Goal: Task Accomplishment & Management: Complete application form

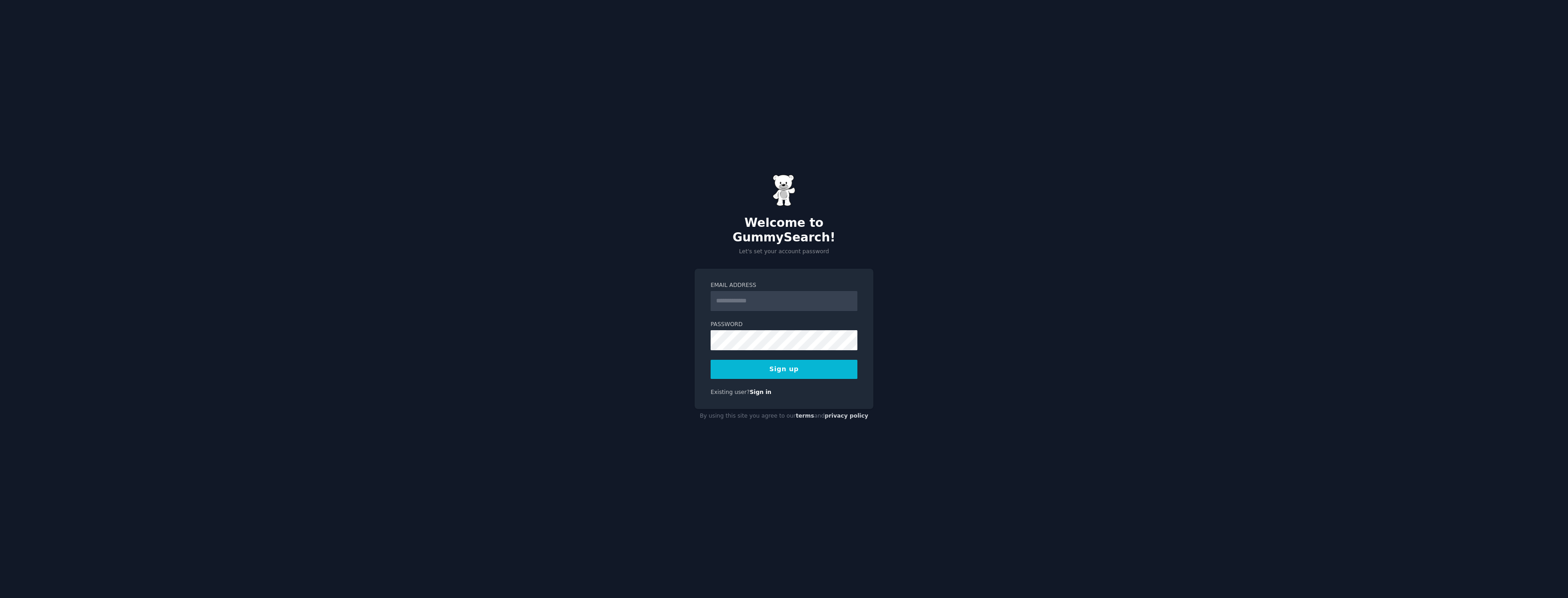
click at [739, 300] on input "Email Address" at bounding box center [783, 301] width 147 height 20
type input "**********"
click at [783, 360] on button "Sign up" at bounding box center [783, 369] width 147 height 19
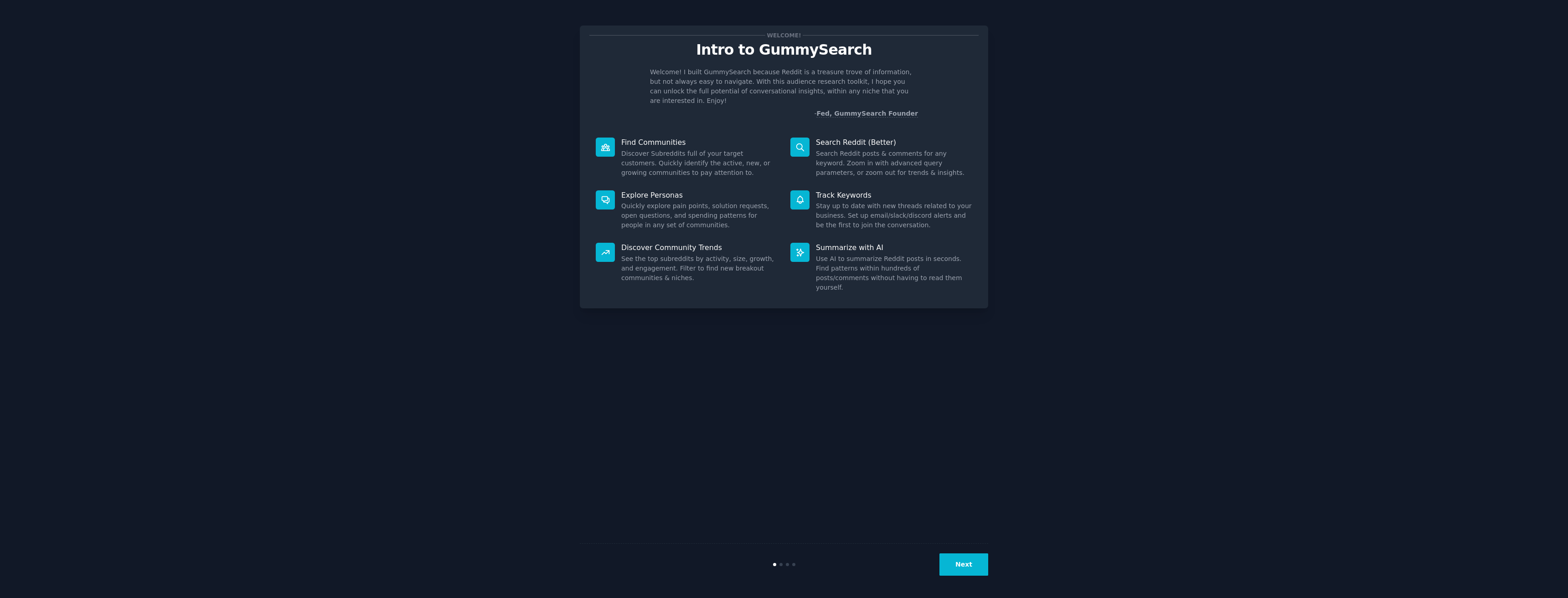
click at [968, 568] on button "Next" at bounding box center [964, 565] width 49 height 23
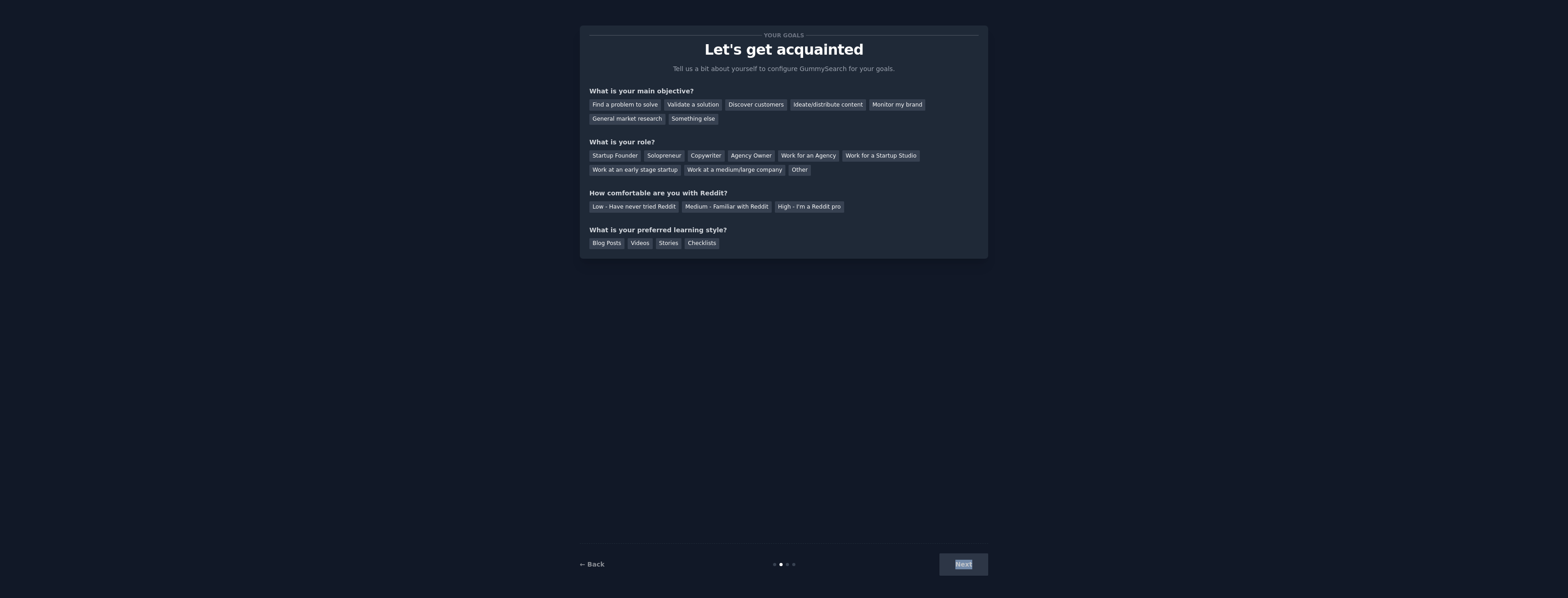
click at [968, 568] on div "Next" at bounding box center [920, 565] width 136 height 23
click at [625, 105] on div "Find a problem to solve" at bounding box center [625, 105] width 72 height 12
click at [666, 106] on div "Validate a solution" at bounding box center [693, 105] width 58 height 12
click at [807, 100] on div "Ideate/distribute content" at bounding box center [828, 105] width 75 height 12
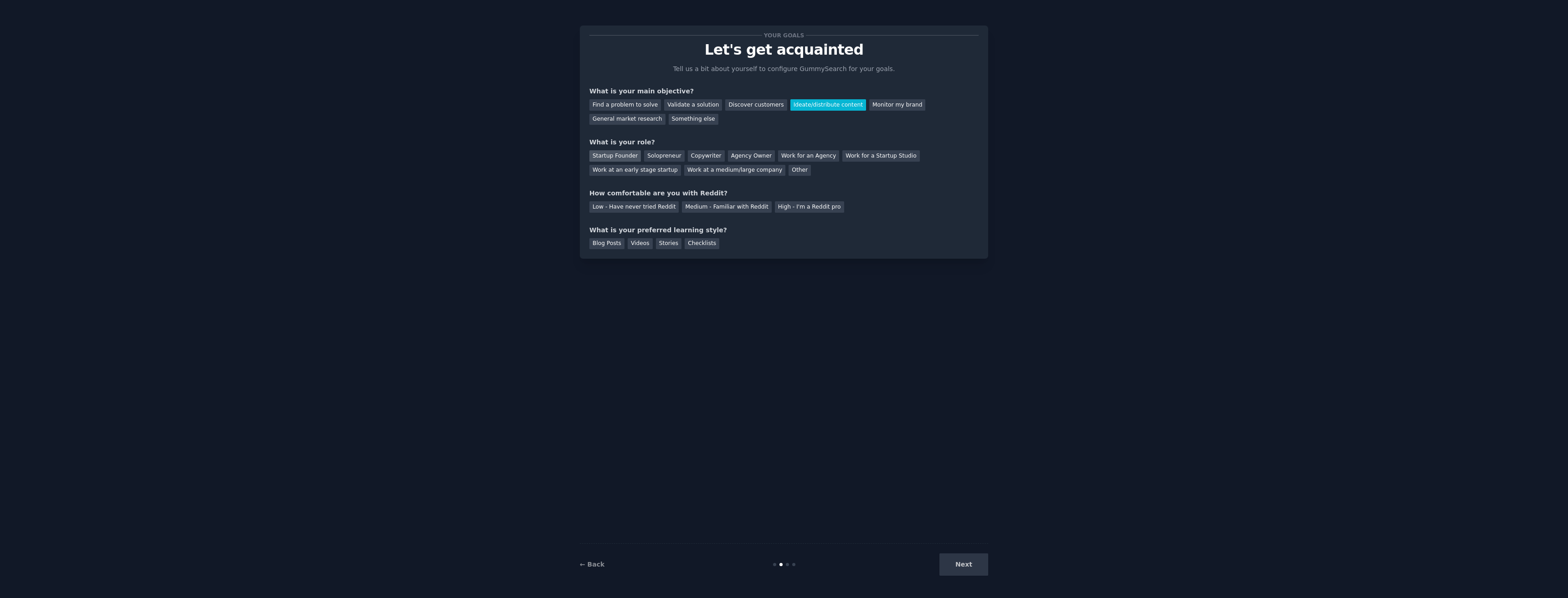
click at [627, 157] on div "Startup Founder" at bounding box center [615, 156] width 52 height 12
click at [654, 157] on div "Solopreneur" at bounding box center [664, 156] width 40 height 12
click at [651, 209] on div "Low - Have never tried Reddit" at bounding box center [634, 207] width 89 height 12
click at [727, 207] on div "Medium - Familiar with Reddit" at bounding box center [726, 207] width 89 height 12
click at [640, 213] on div "Your goals Let's get acquainted Tell us a bit about yourself to configure Gummy…" at bounding box center [784, 142] width 390 height 214
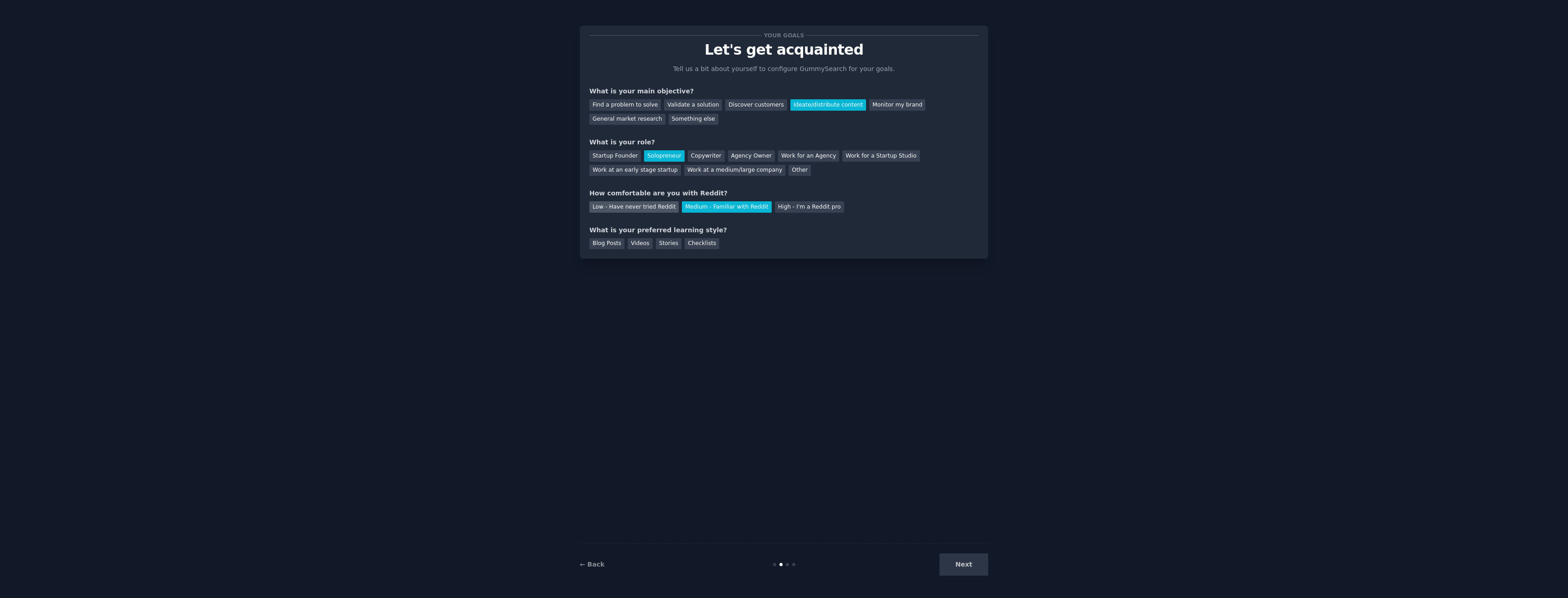
click at [626, 206] on div "Low - Have never tried Reddit" at bounding box center [634, 207] width 89 height 12
click at [688, 248] on div "Checklists" at bounding box center [702, 244] width 35 height 12
click at [668, 248] on div "Stories" at bounding box center [669, 244] width 26 height 12
click at [640, 245] on div "Videos" at bounding box center [640, 244] width 25 height 12
click at [594, 244] on div "Blog Posts" at bounding box center [607, 244] width 35 height 12
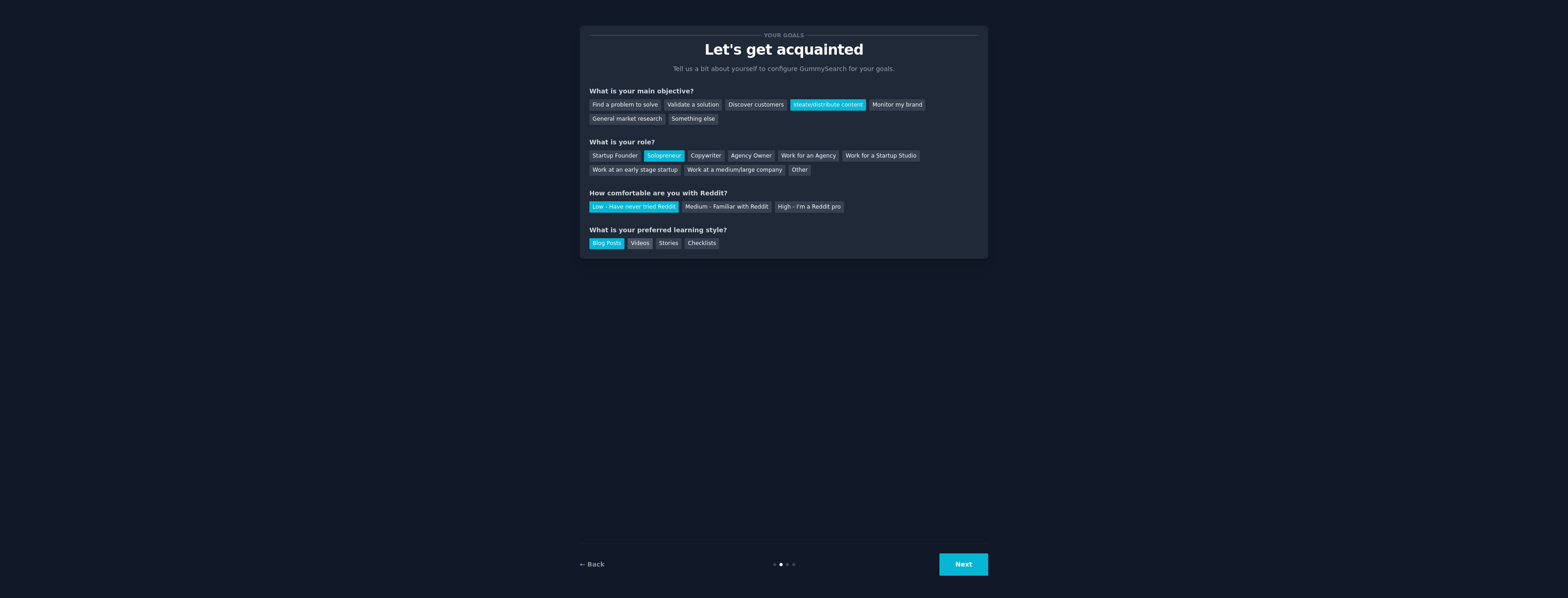
click at [644, 242] on div "Videos" at bounding box center [640, 244] width 25 height 12
click at [958, 569] on button "Next" at bounding box center [964, 565] width 49 height 23
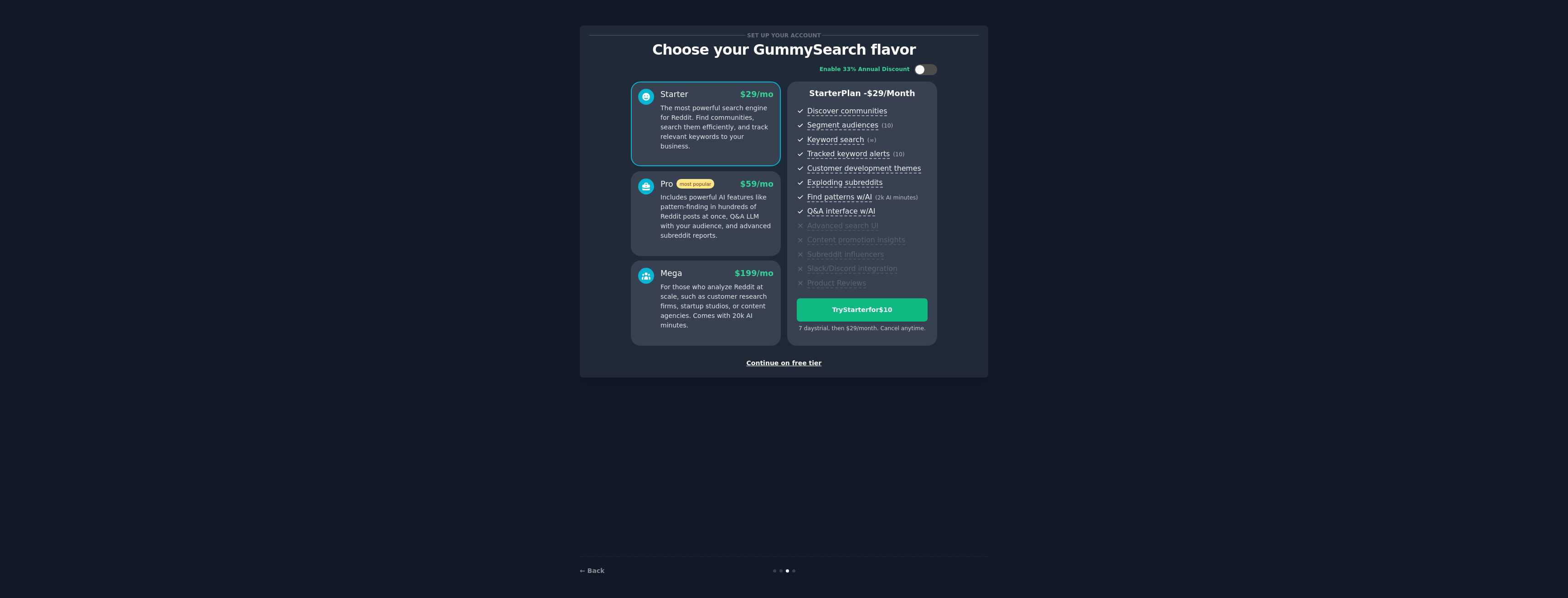
click at [791, 364] on div "Continue on free tier" at bounding box center [784, 363] width 390 height 10
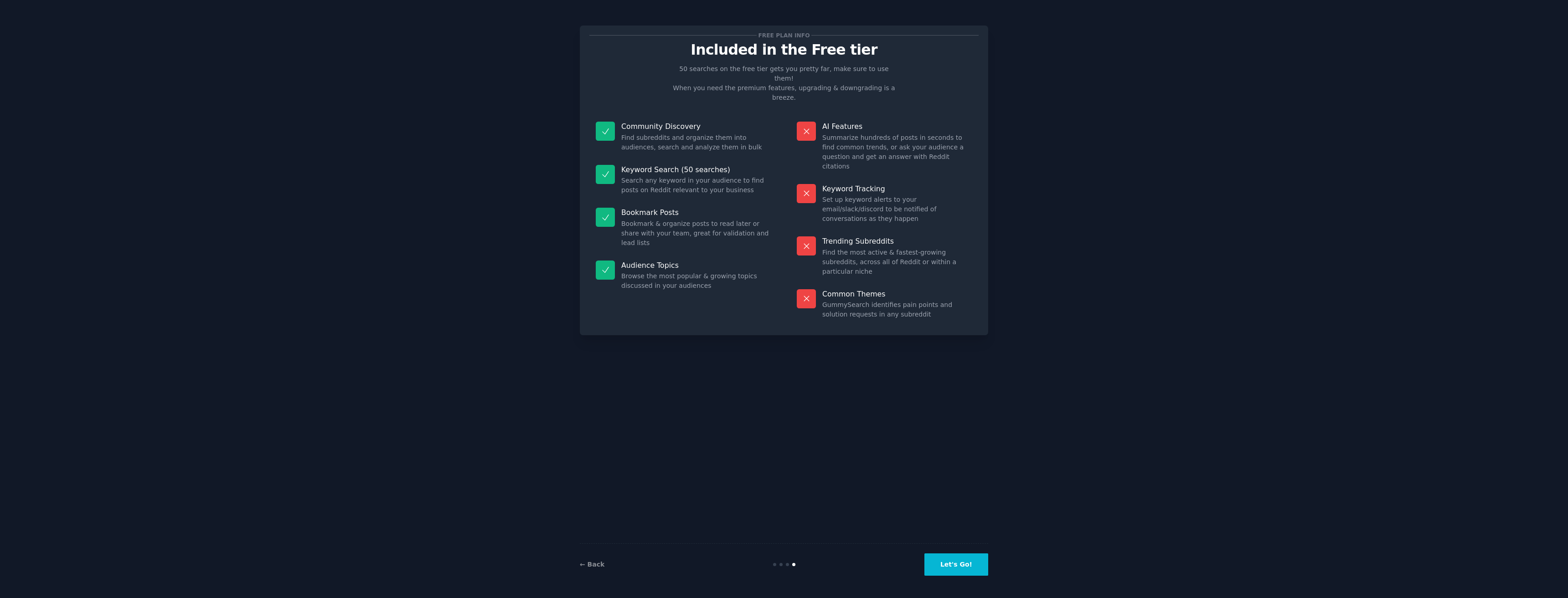
click at [959, 560] on button "Let's Go!" at bounding box center [956, 565] width 64 height 23
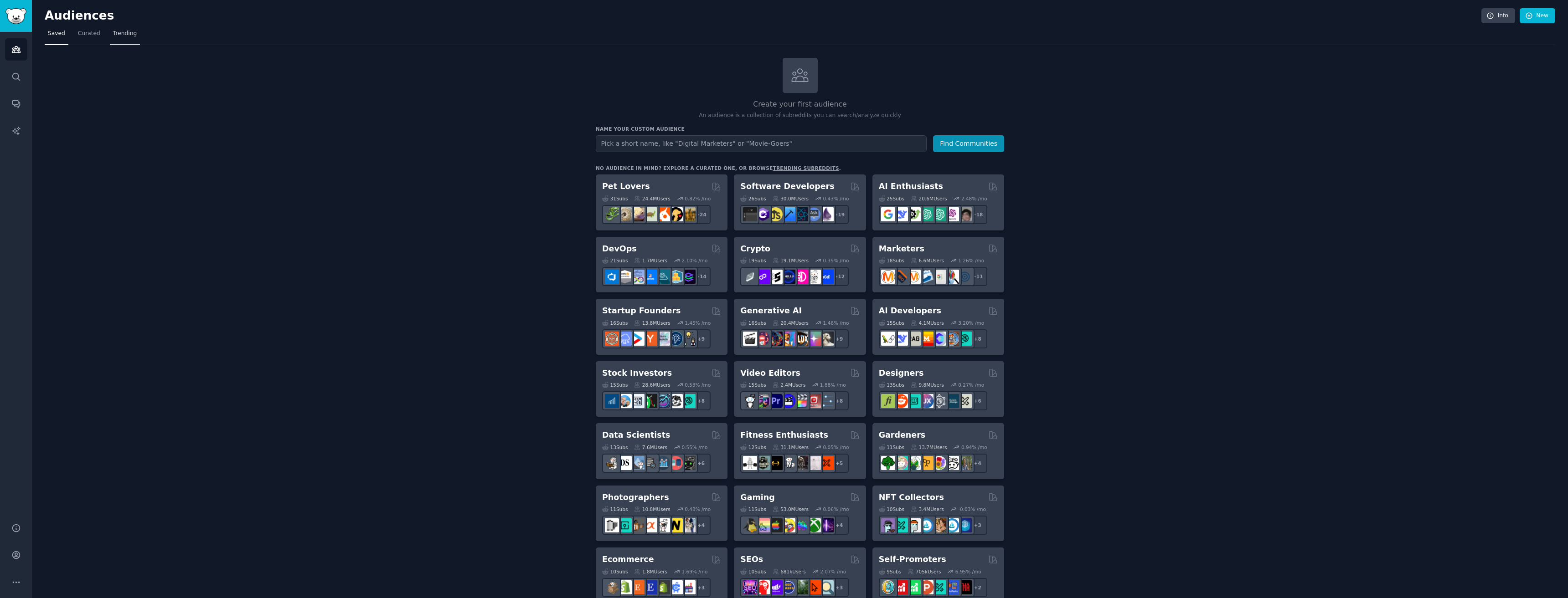
click at [131, 41] on link "Trending" at bounding box center [124, 35] width 30 height 19
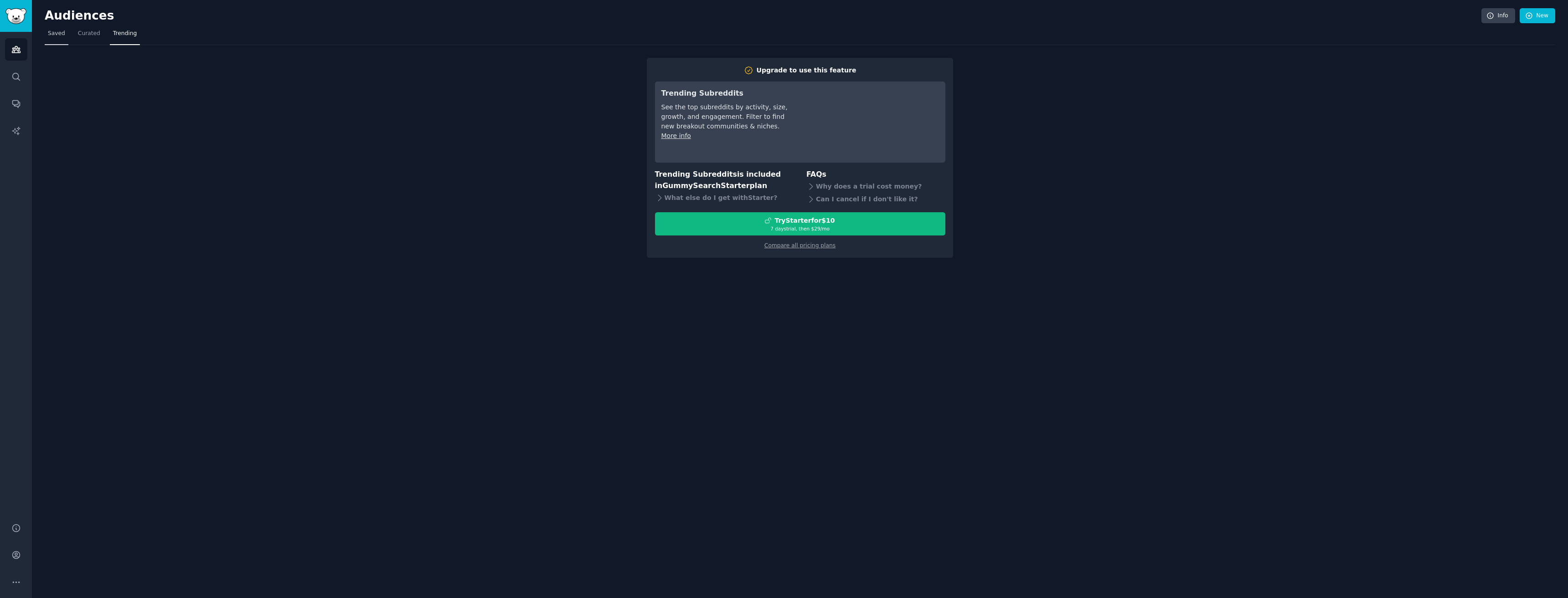
click at [47, 35] on link "Saved" at bounding box center [56, 35] width 24 height 19
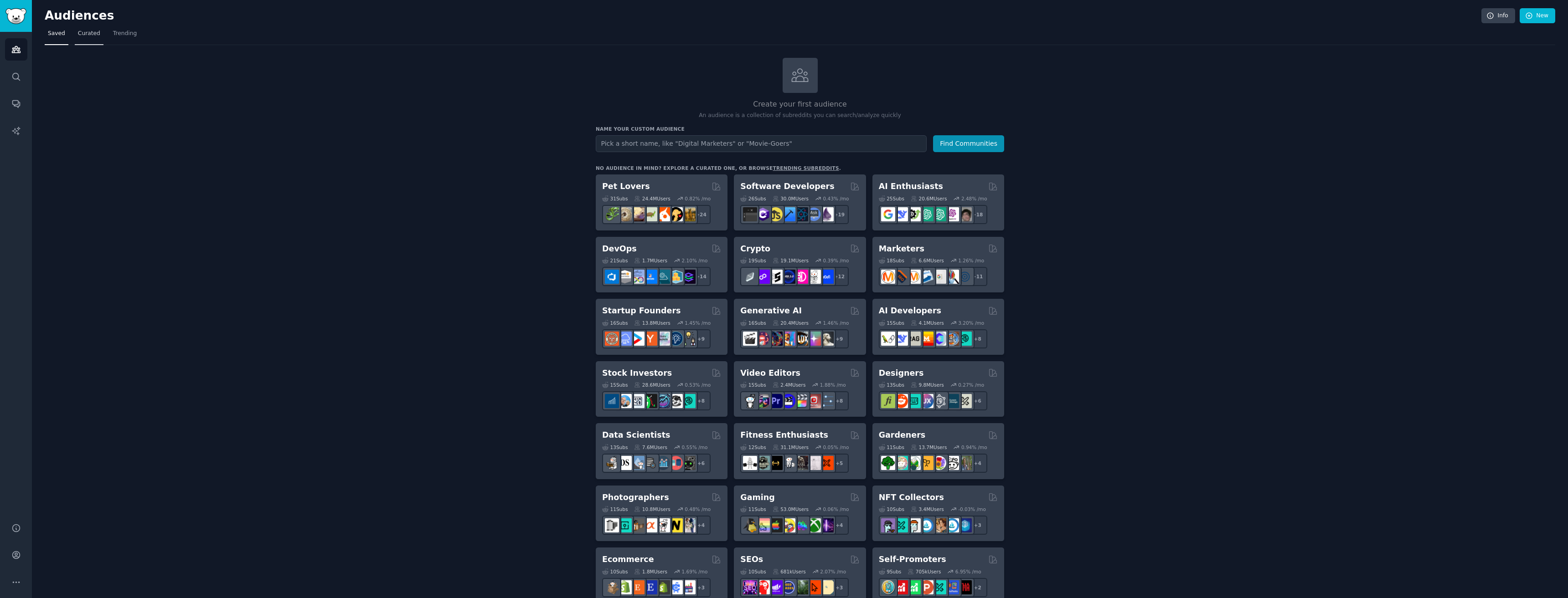
click at [75, 38] on link "Curated" at bounding box center [89, 35] width 29 height 19
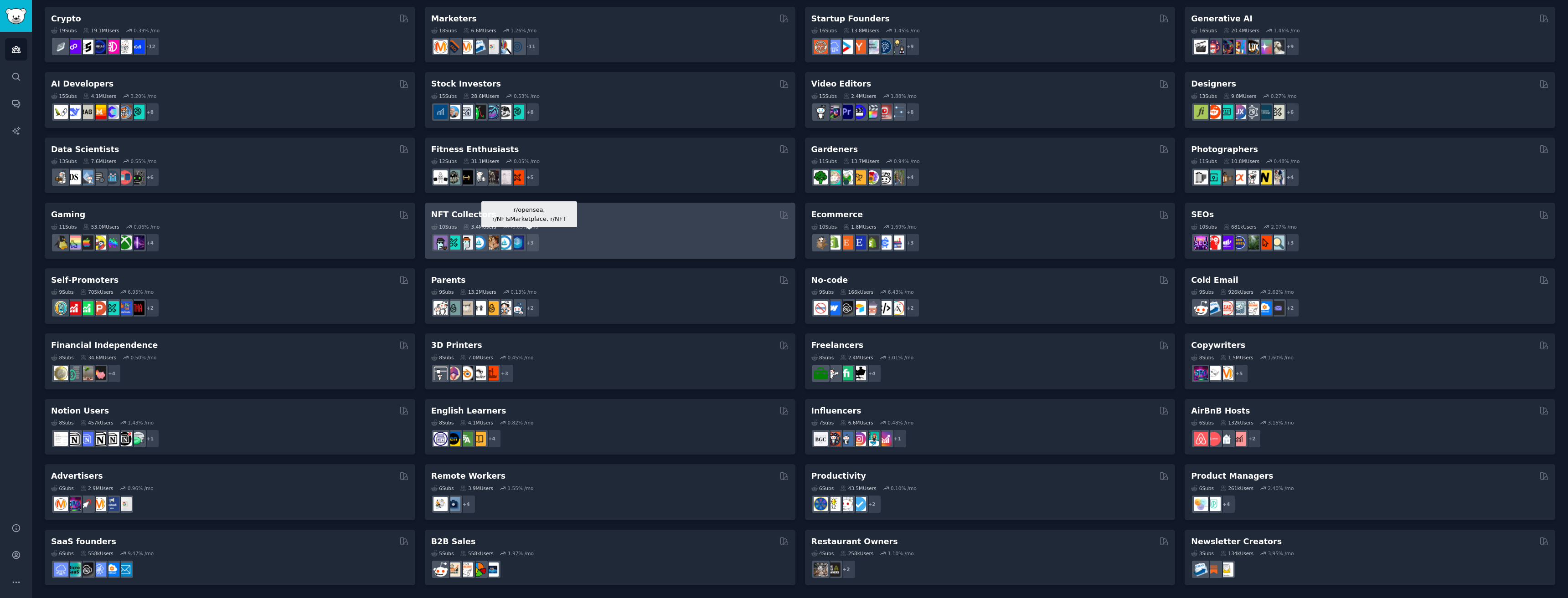
scroll to position [85, 0]
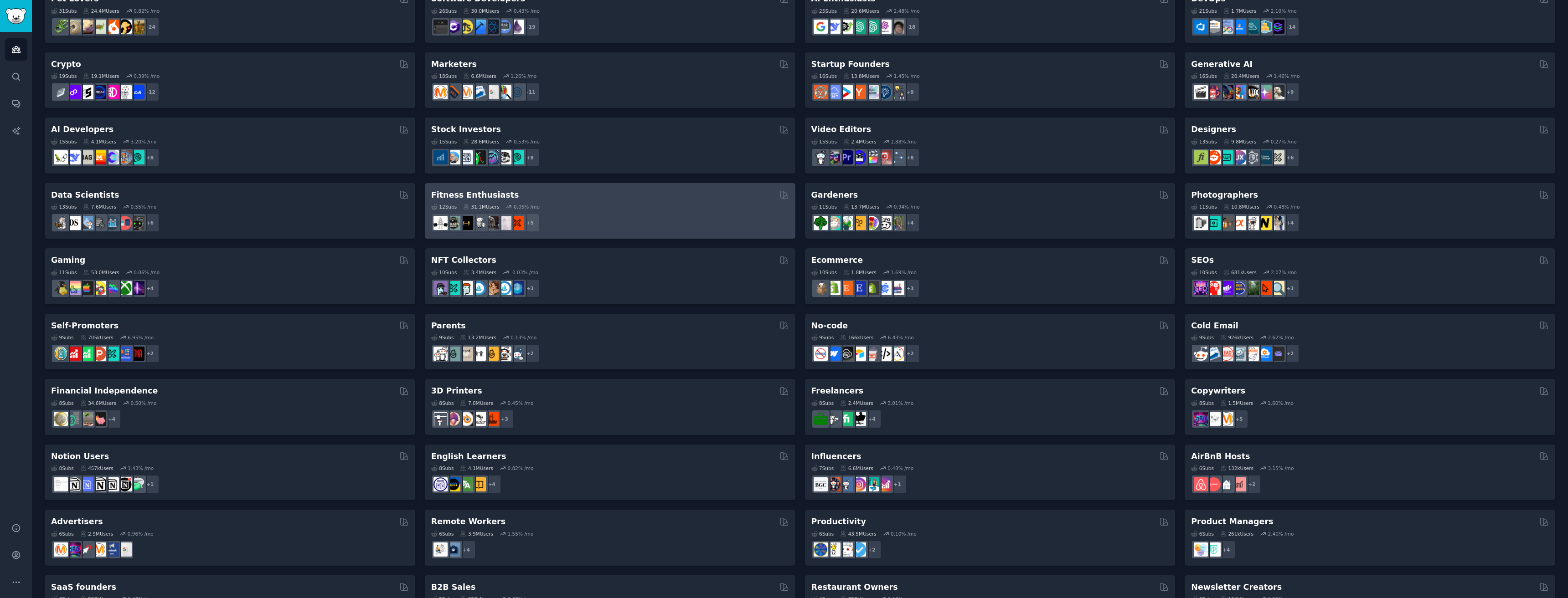
click at [523, 201] on div "12 Sub s 31.1M Users 0.05 % /mo r/personaltraining + 5" at bounding box center [610, 216] width 358 height 32
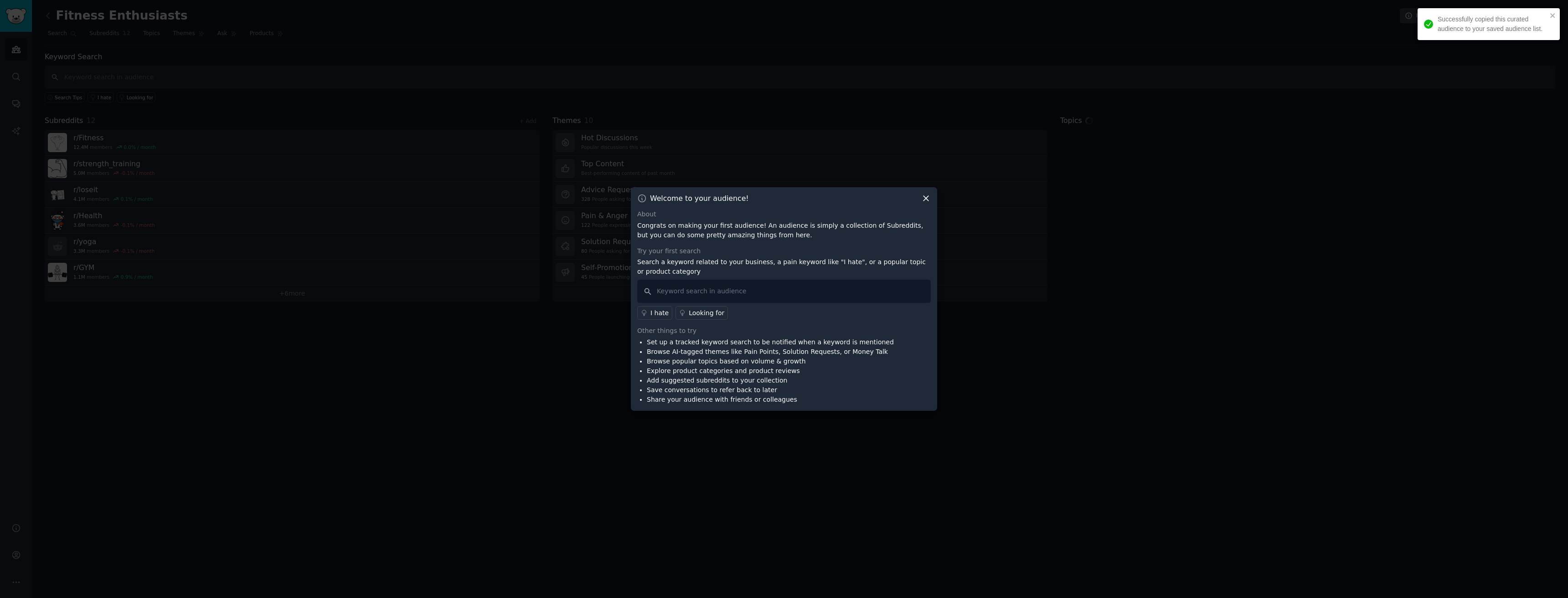
click at [928, 203] on icon at bounding box center [926, 198] width 10 height 10
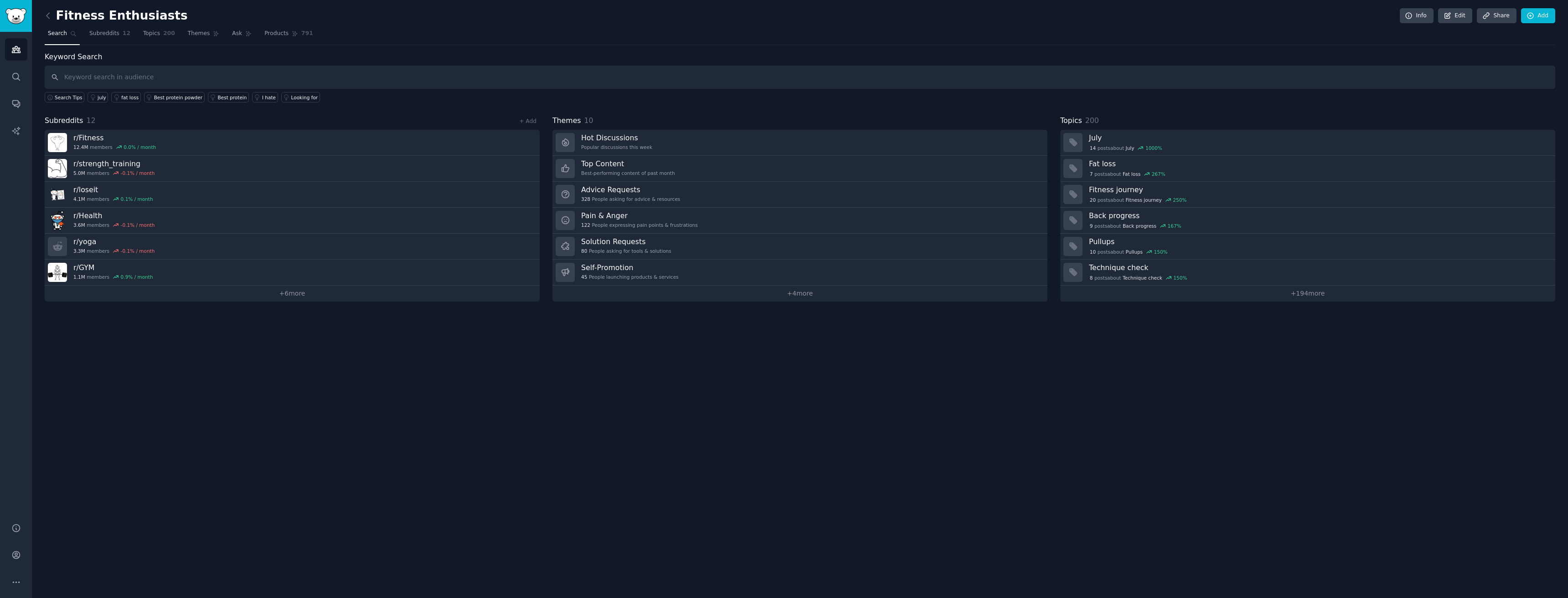
click at [102, 22] on h2 "Fitness Enthusiasts" at bounding box center [116, 16] width 143 height 15
click at [102, 32] on span "Subreddits" at bounding box center [104, 33] width 30 height 8
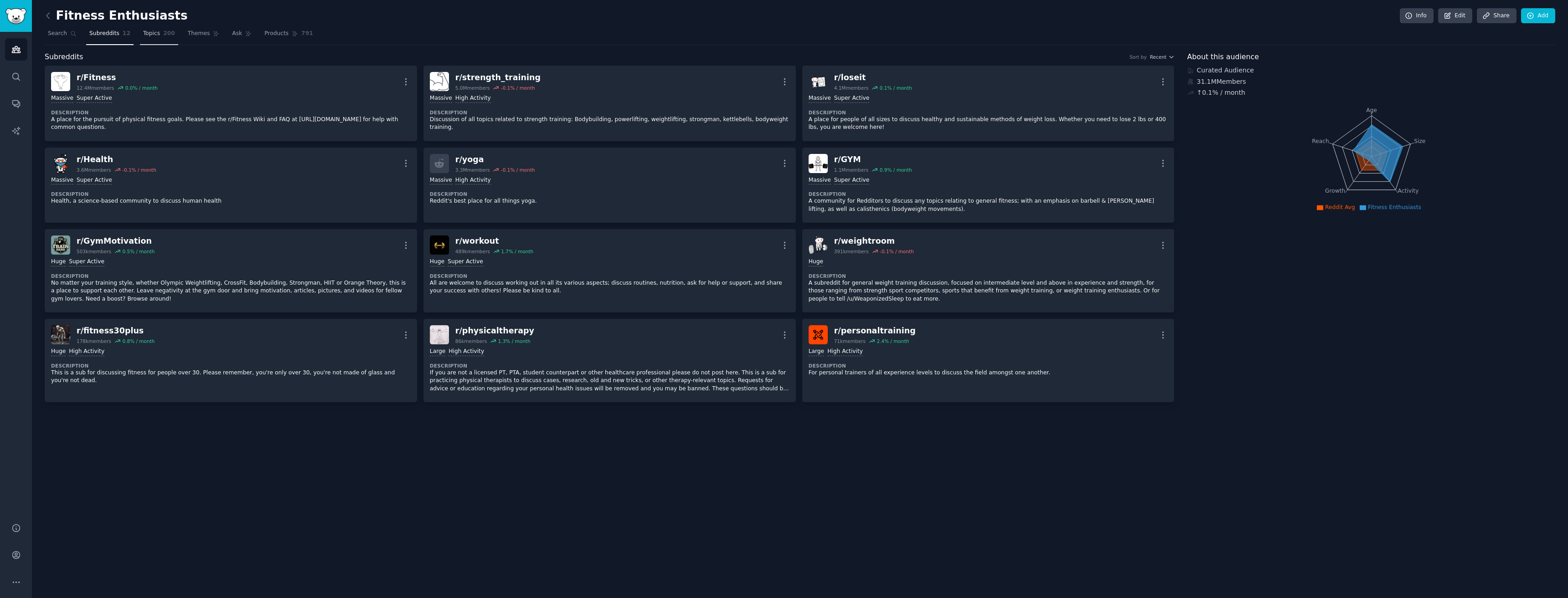
click at [143, 37] on span "Topics" at bounding box center [152, 33] width 17 height 8
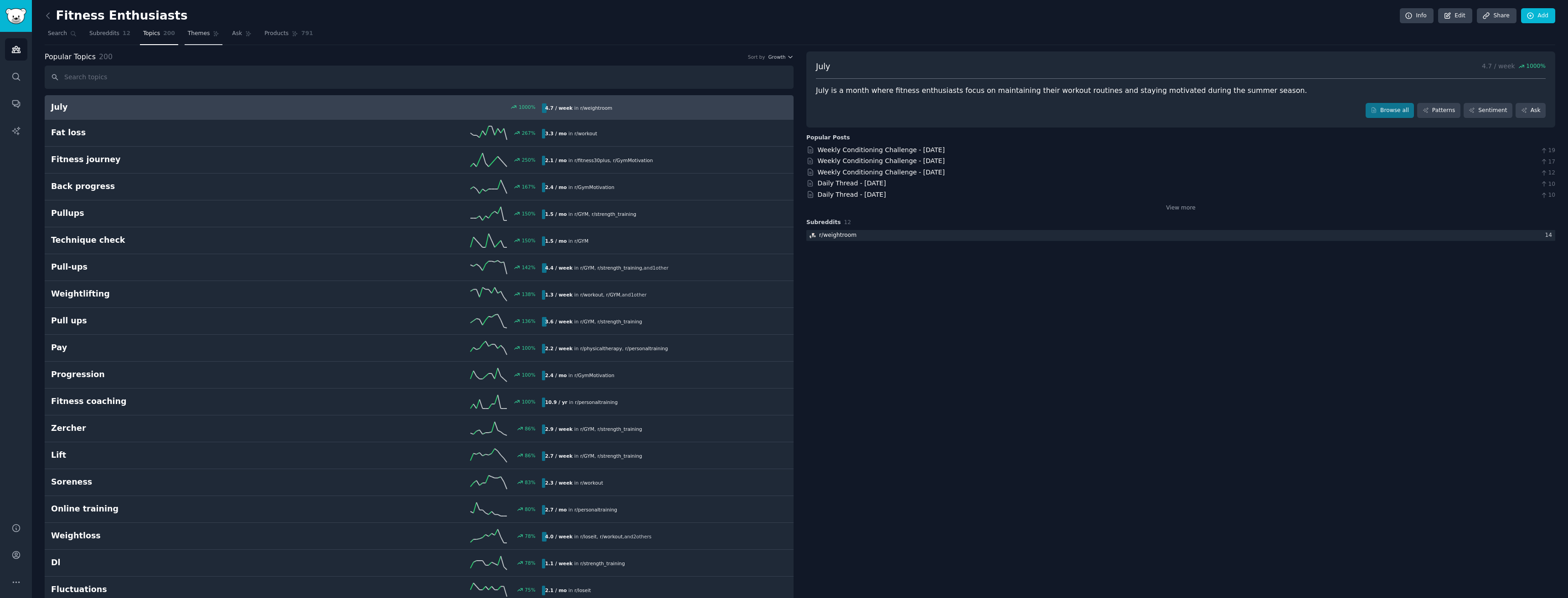
click at [188, 35] on span "Themes" at bounding box center [199, 33] width 23 height 8
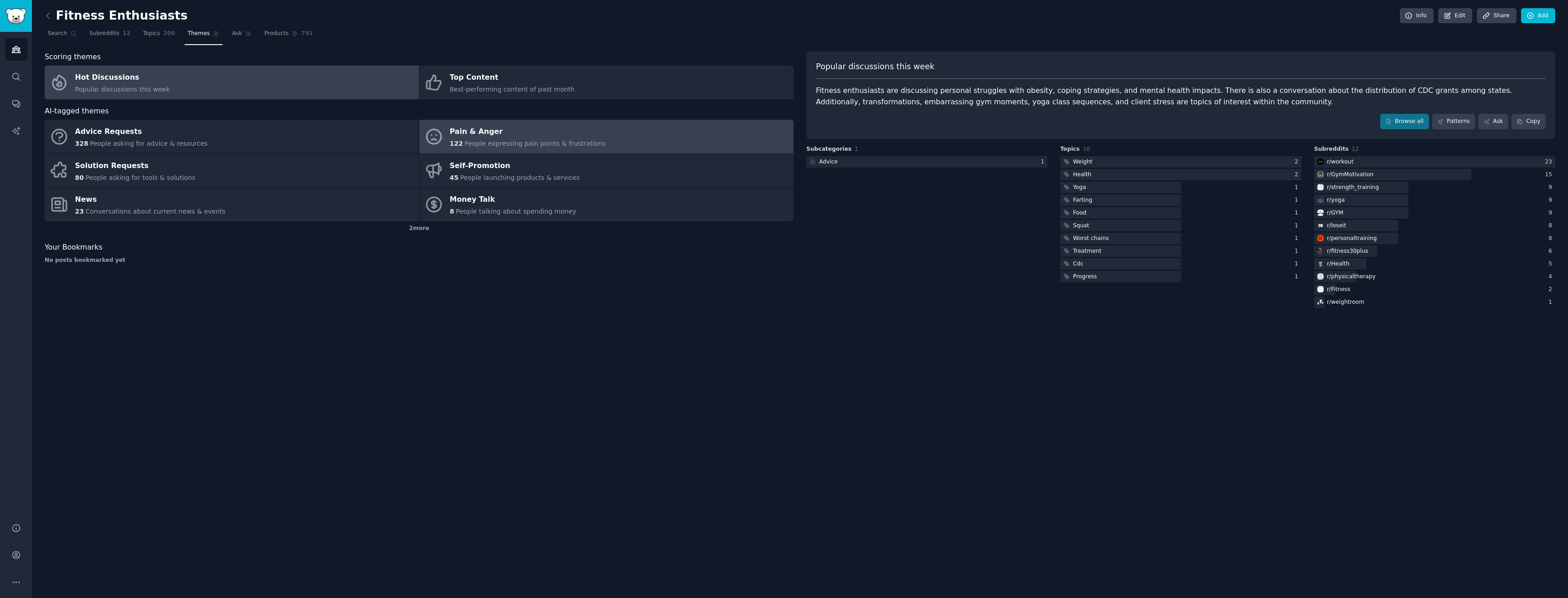
click at [576, 134] on div "Pain & Anger" at bounding box center [528, 132] width 156 height 15
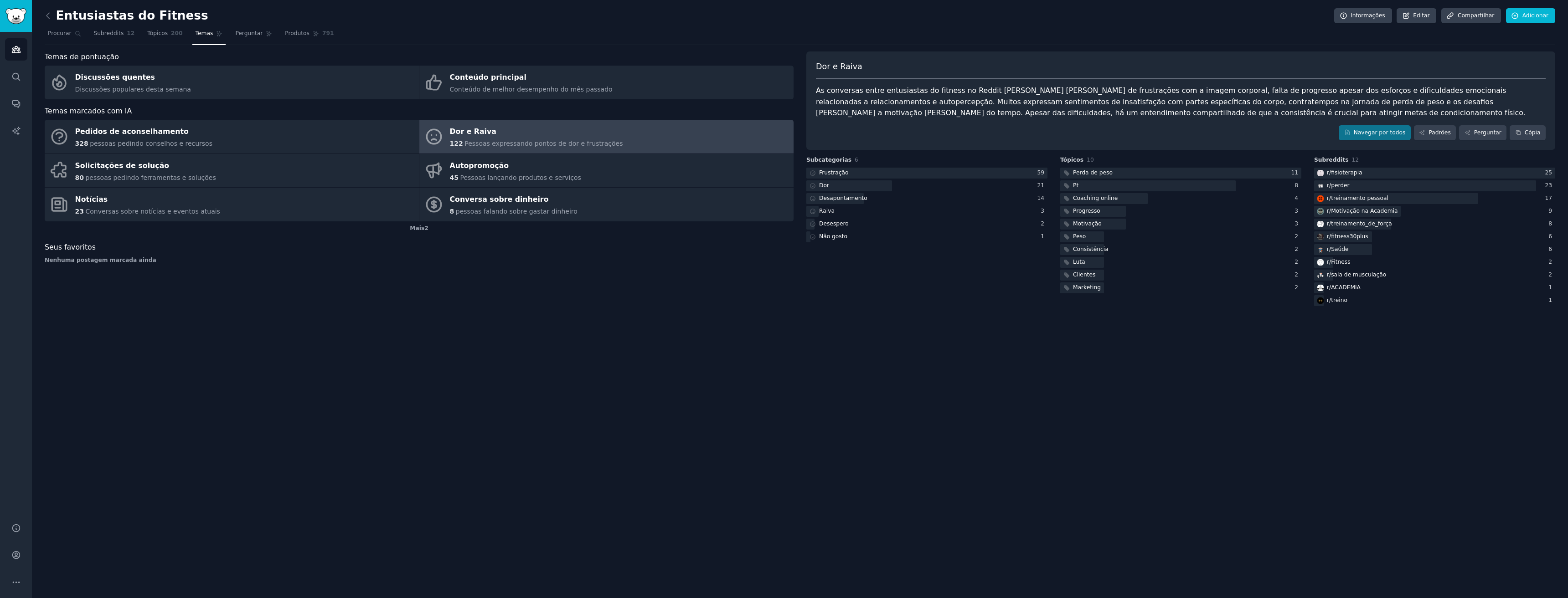
click at [932, 127] on div "Navegar por todos Padrões Perguntar Cópia" at bounding box center [1180, 133] width 730 height 15
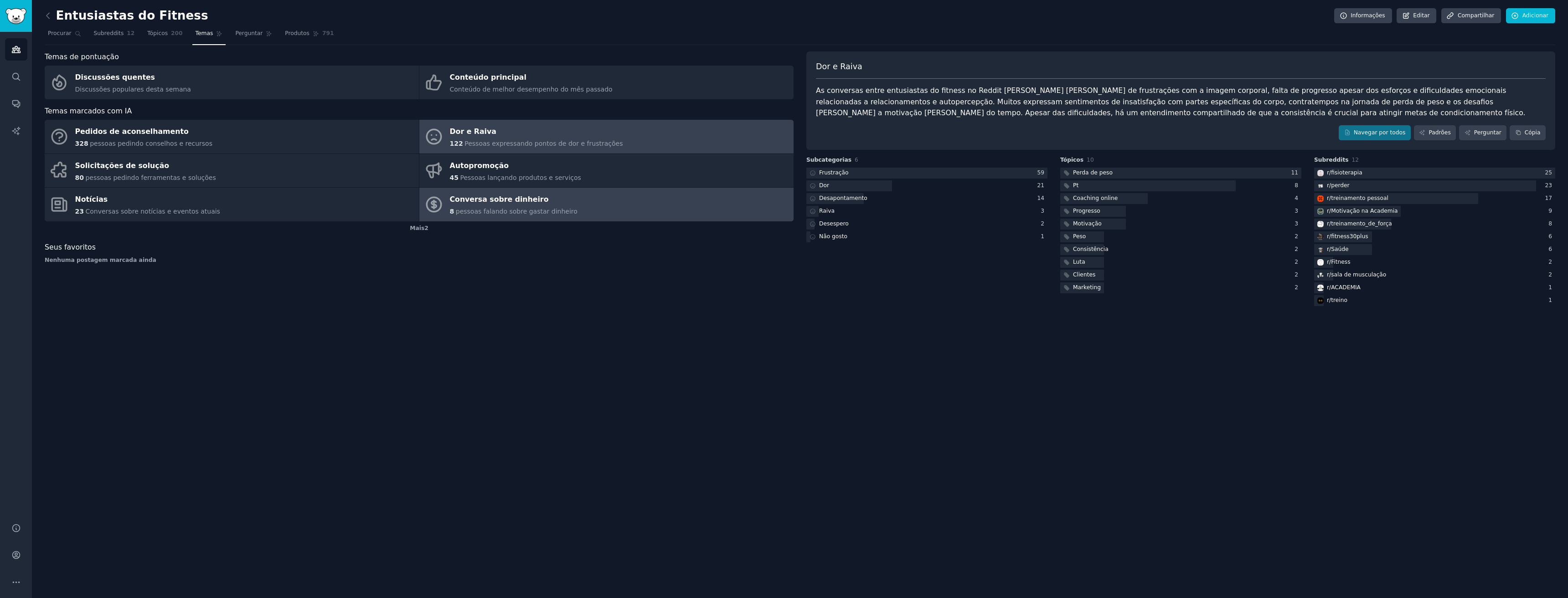
click at [479, 206] on div "Conversa sobre dinheiro" at bounding box center [514, 200] width 128 height 15
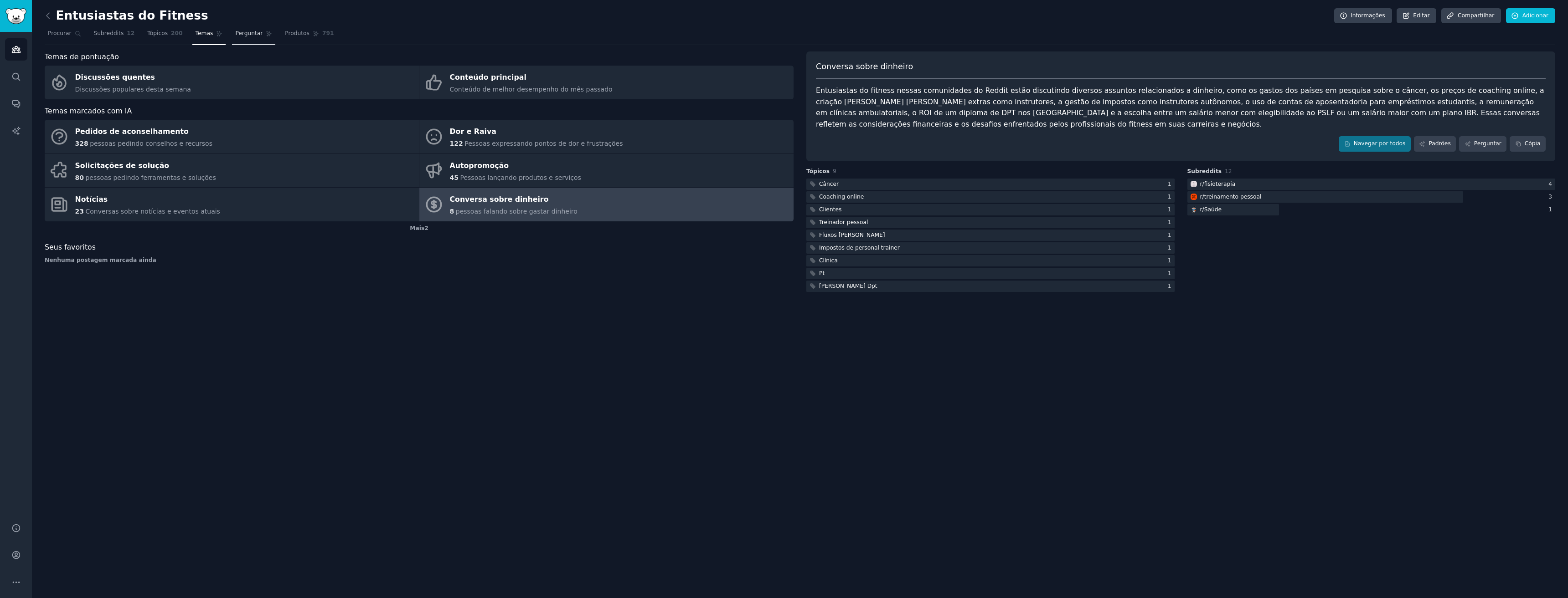
click at [232, 38] on link "Perguntar" at bounding box center [253, 35] width 43 height 19
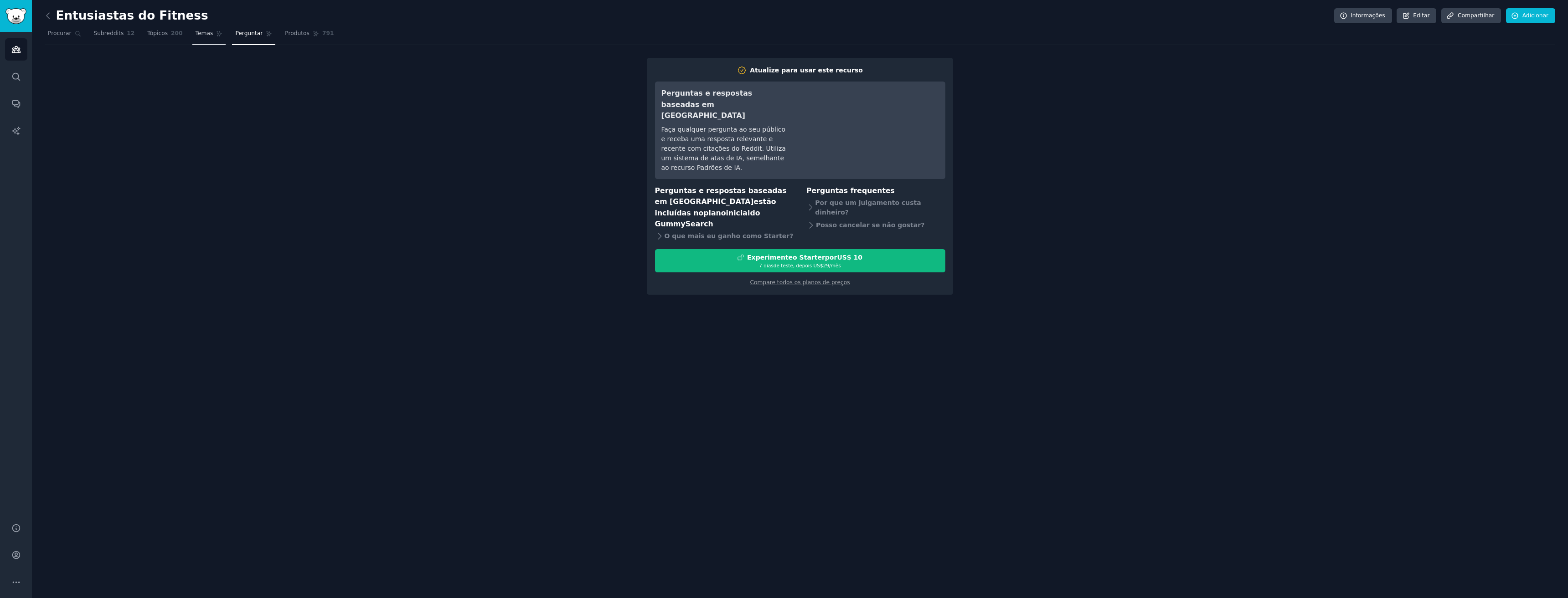
click at [195, 35] on font "Temas" at bounding box center [204, 33] width 18 height 6
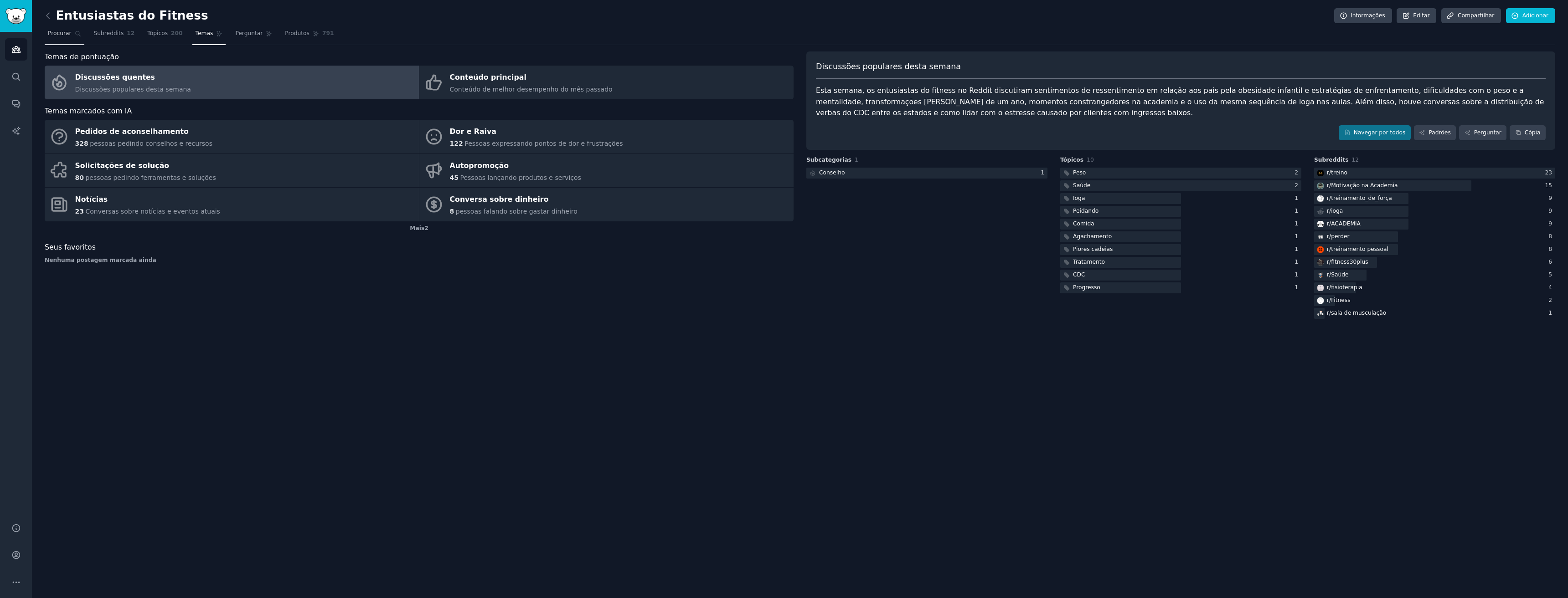
click at [77, 32] on icon at bounding box center [78, 33] width 6 height 6
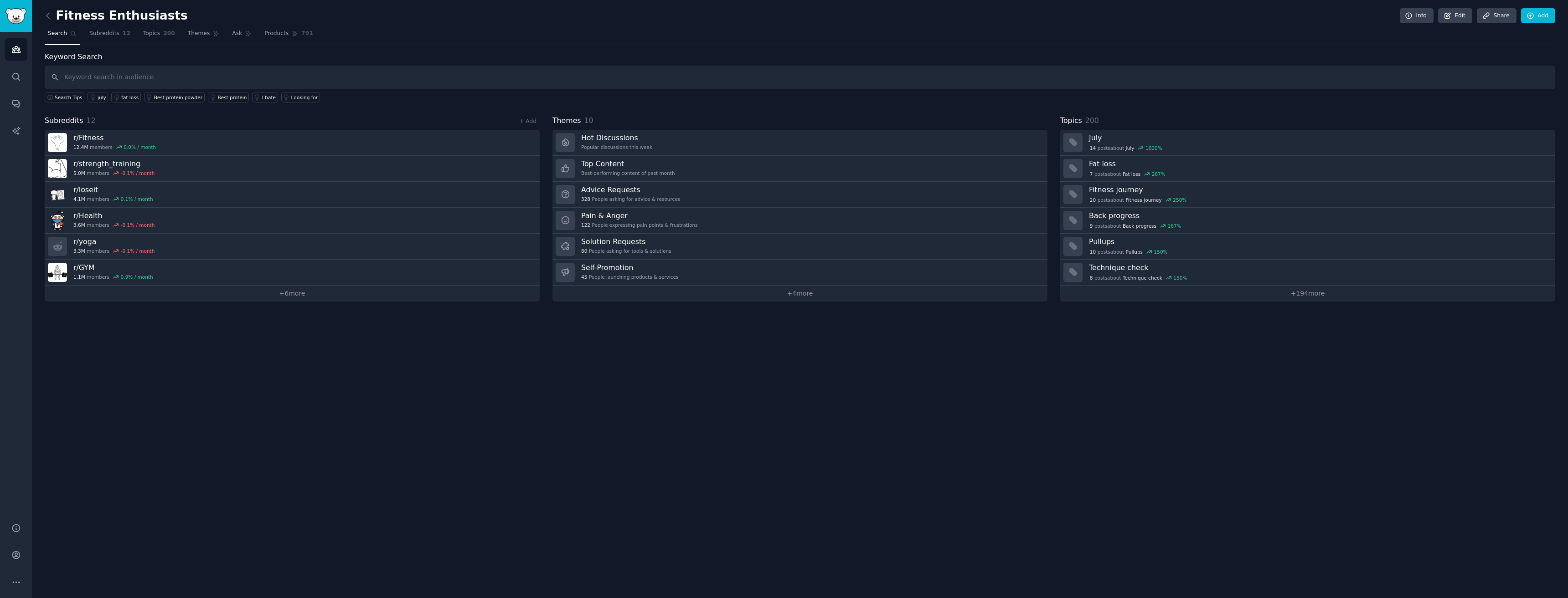
click at [42, 20] on div "Fitness Enthusiasts Info Edit Share Add Search Subreddits 12 Topics 200 Themes …" at bounding box center [800, 299] width 1536 height 598
click at [46, 16] on icon at bounding box center [48, 16] width 10 height 10
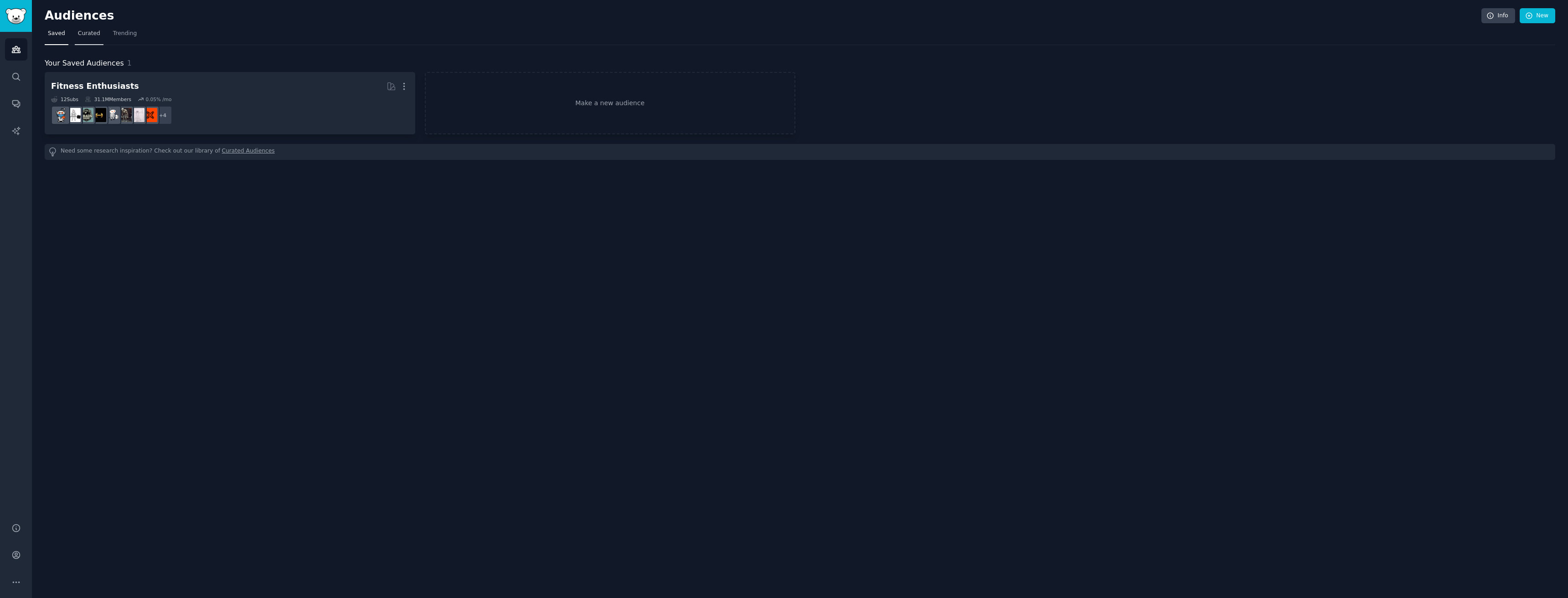
click at [86, 39] on link "Curated" at bounding box center [89, 35] width 29 height 19
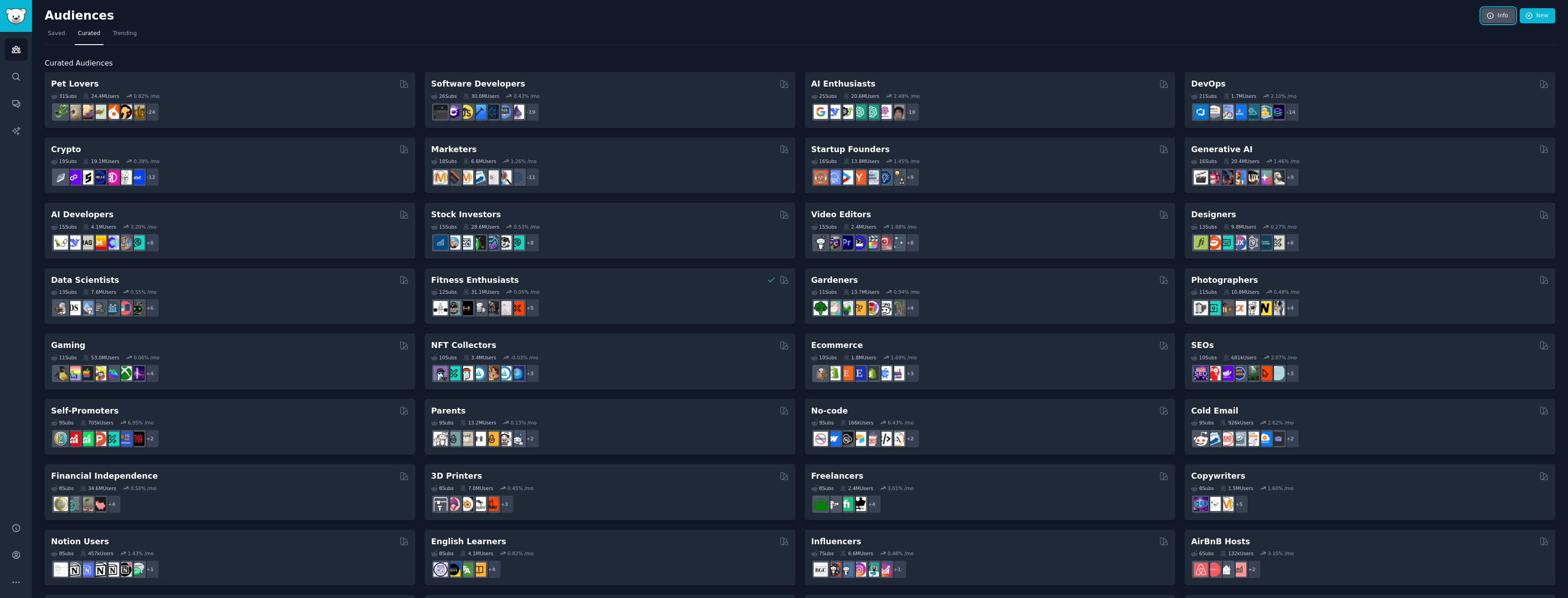
click at [1505, 16] on link "Info" at bounding box center [1498, 15] width 33 height 15
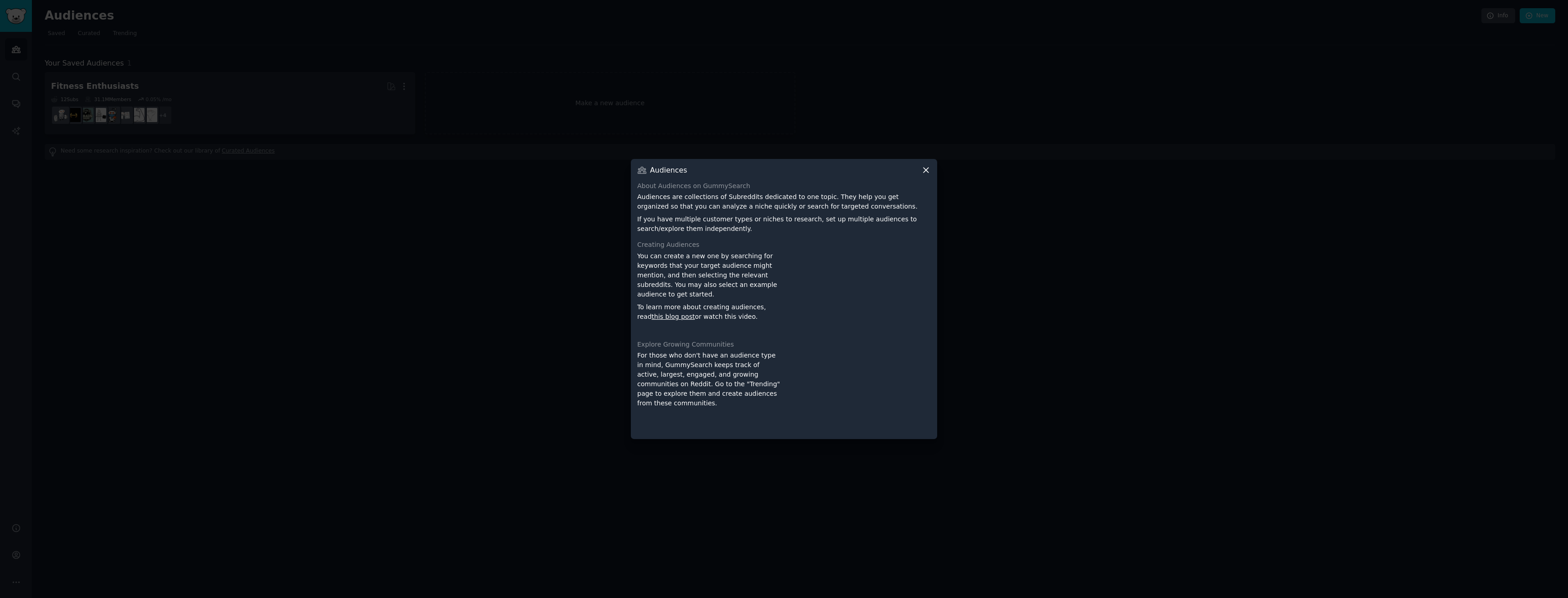
click at [1171, 85] on div at bounding box center [784, 299] width 1568 height 598
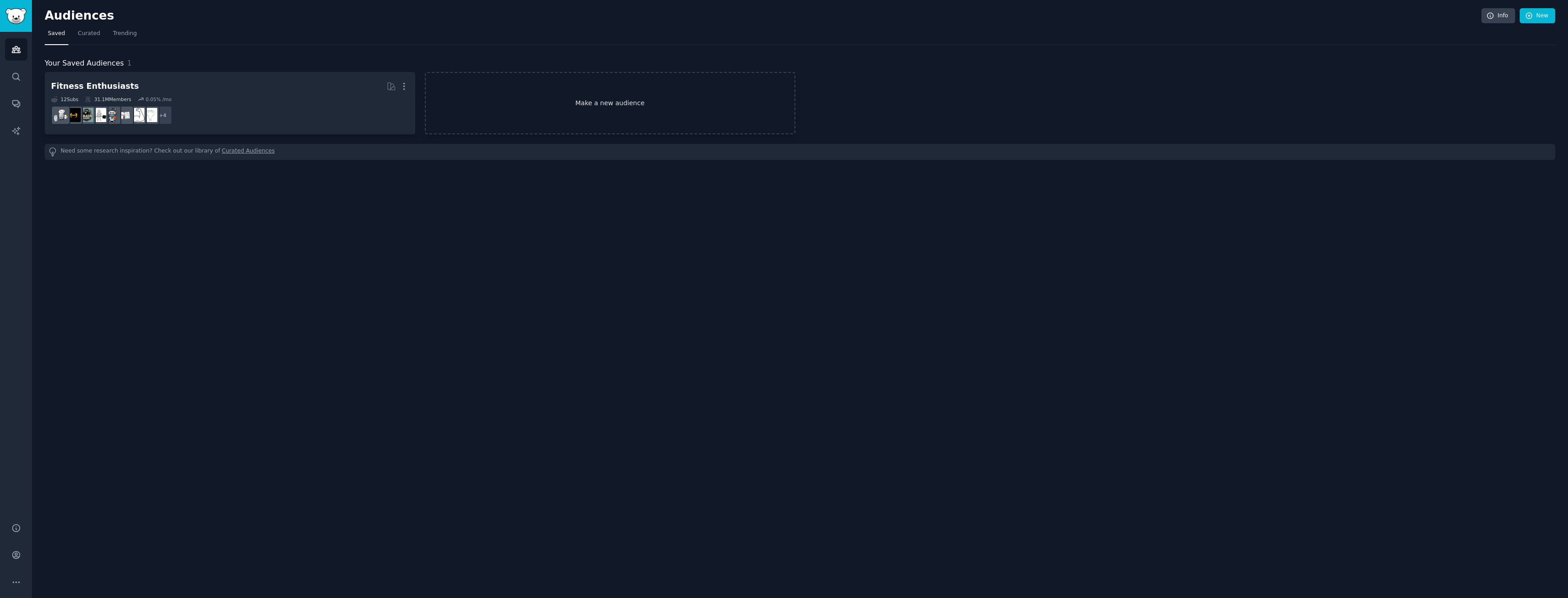
click at [593, 122] on link "Make a new audience" at bounding box center [610, 103] width 371 height 63
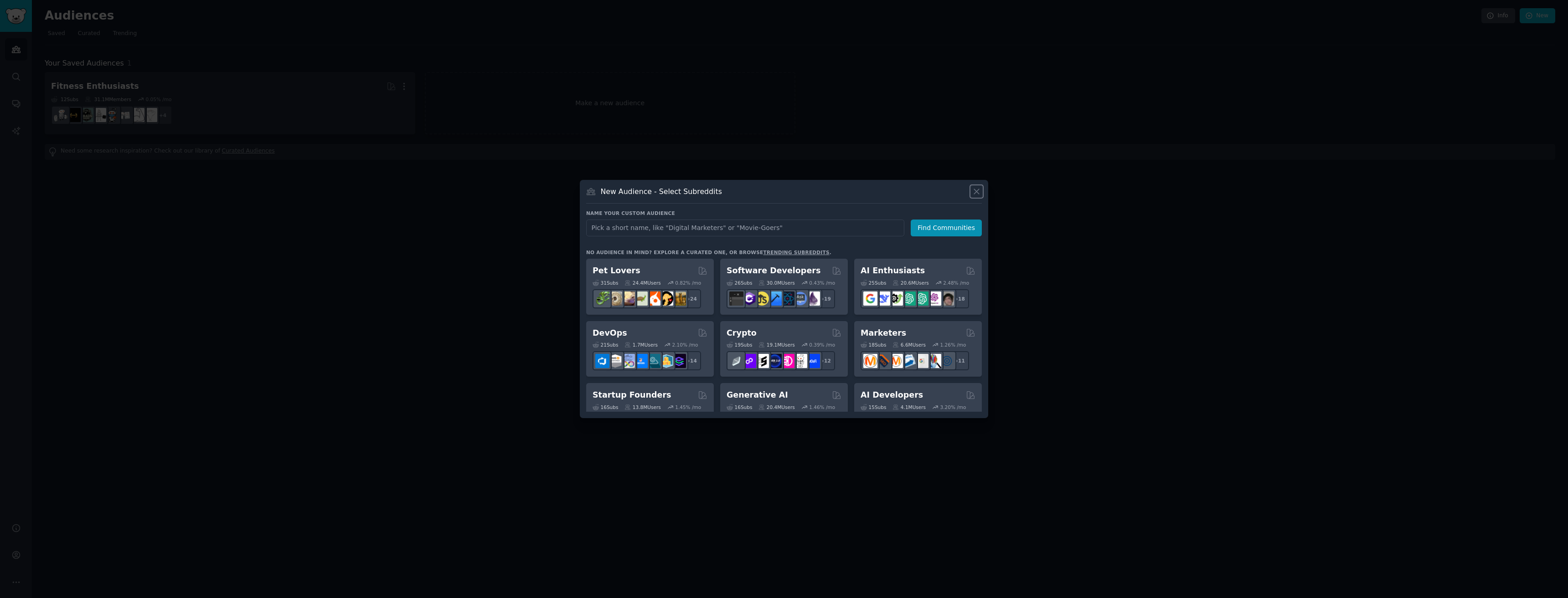
click at [979, 192] on icon at bounding box center [977, 192] width 10 height 10
